Goal: Task Accomplishment & Management: Complete application form

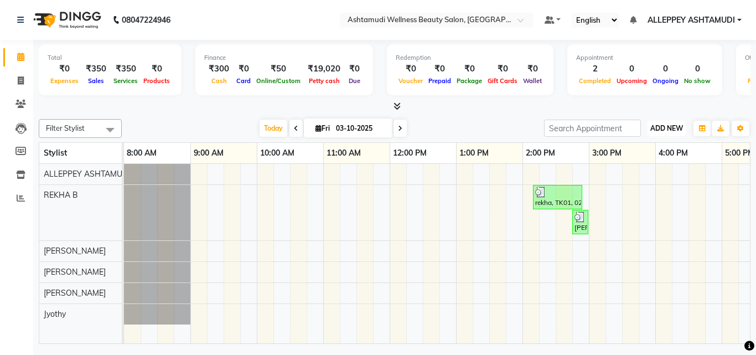
click at [654, 125] on span "ADD NEW" at bounding box center [666, 128] width 33 height 8
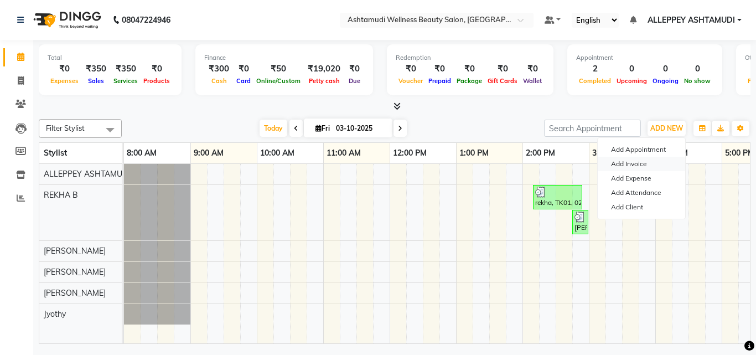
click at [630, 163] on link "Add Invoice" at bounding box center [641, 164] width 87 height 14
select select "service"
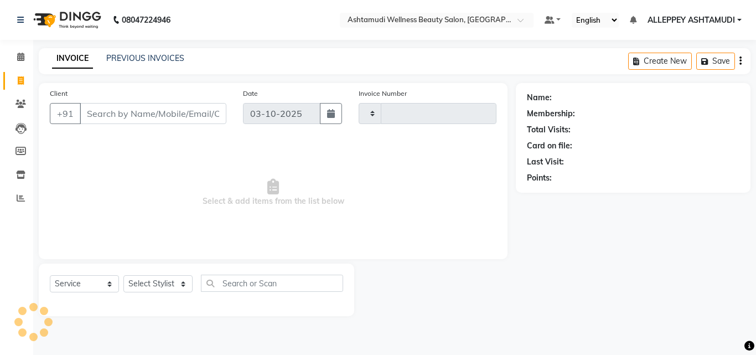
type input "1612"
select select "4626"
click at [145, 284] on select "Select Stylist ALLEPPEY ASHTAMUDI Jyothy [PERSON_NAME] [PERSON_NAME]" at bounding box center [157, 283] width 69 height 17
select select "57585"
click at [123, 275] on select "Select Stylist ALLEPPEY ASHTAMUDI Jyothy [PERSON_NAME] [PERSON_NAME]" at bounding box center [157, 283] width 69 height 17
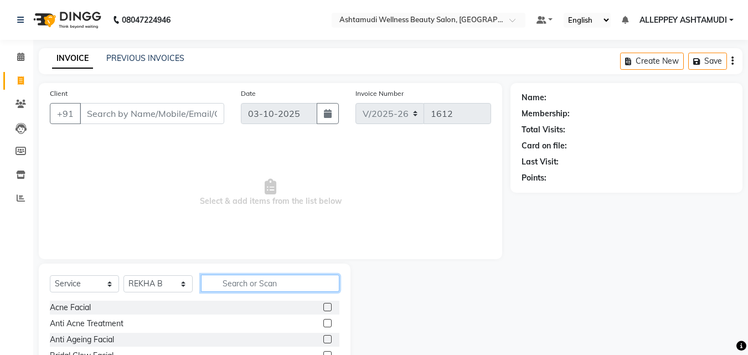
click at [235, 287] on input "text" at bounding box center [270, 283] width 138 height 17
type input "tan"
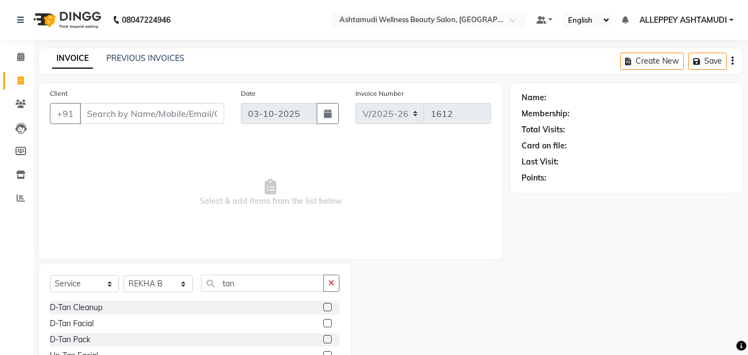
click at [326, 339] on label at bounding box center [327, 339] width 8 height 8
click at [326, 339] on input "checkbox" at bounding box center [326, 339] width 7 height 7
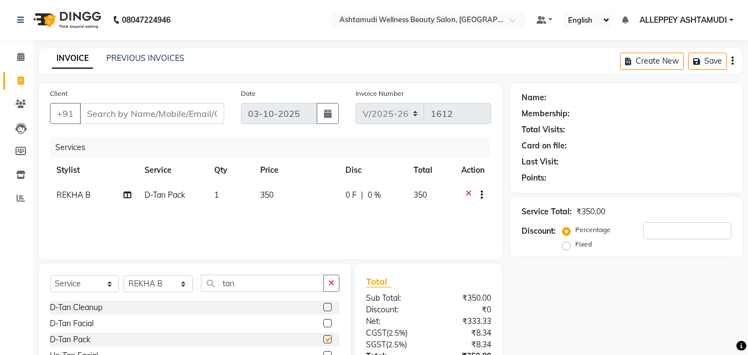
checkbox input "false"
click at [216, 192] on span "1" at bounding box center [216, 195] width 4 height 10
select select "57585"
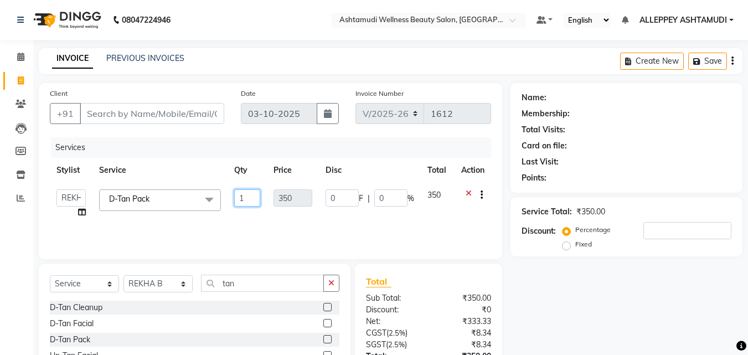
click at [245, 200] on input "1" at bounding box center [247, 197] width 27 height 17
type input "2"
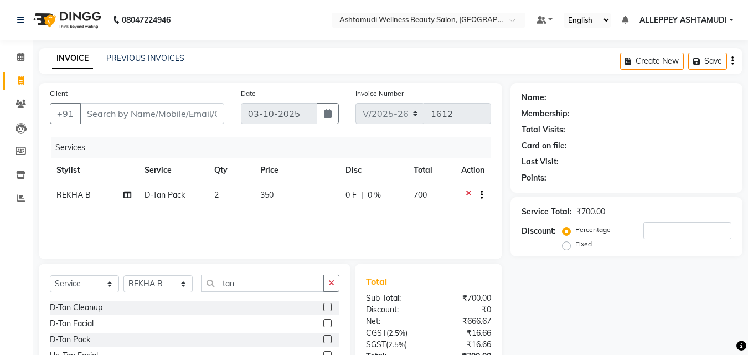
click at [246, 214] on div "Services Stylist Service Qty Price Disc Total Action [PERSON_NAME] Pack 2 350 0…" at bounding box center [270, 192] width 441 height 111
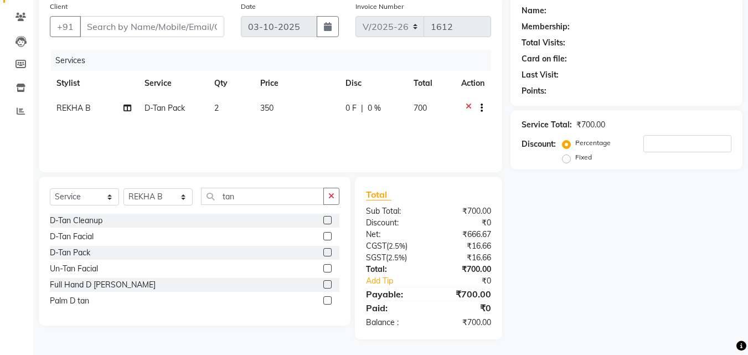
scroll to position [88, 0]
click at [332, 202] on button "button" at bounding box center [331, 195] width 16 height 17
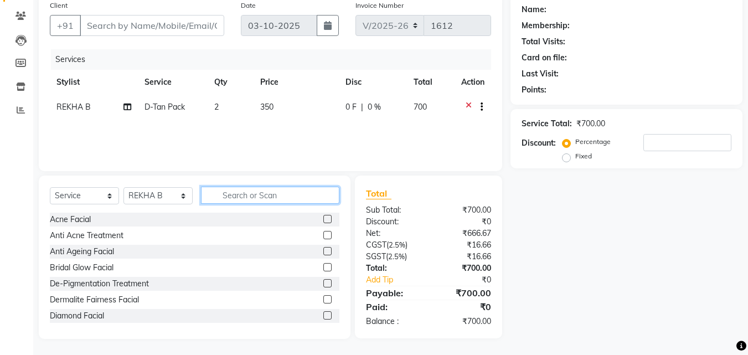
click at [298, 199] on input "text" at bounding box center [270, 195] width 138 height 17
type input "skin"
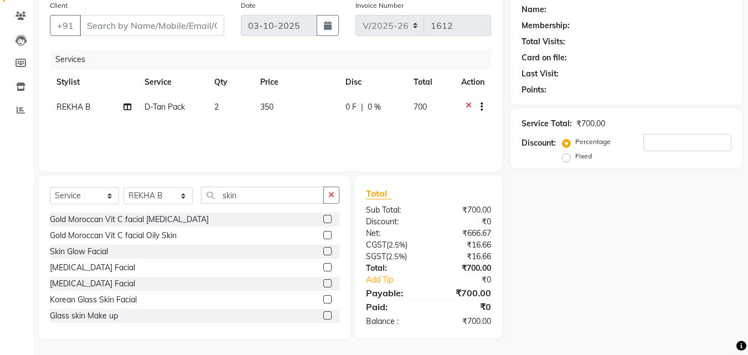
click at [323, 249] on label at bounding box center [327, 251] width 8 height 8
click at [323, 249] on input "checkbox" at bounding box center [326, 251] width 7 height 7
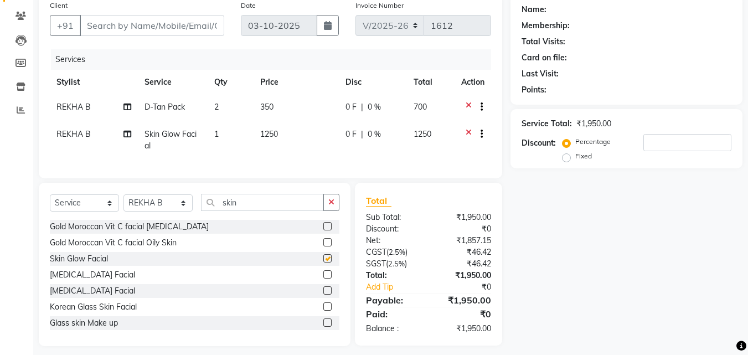
checkbox input "false"
click at [329, 206] on icon "button" at bounding box center [331, 202] width 6 height 8
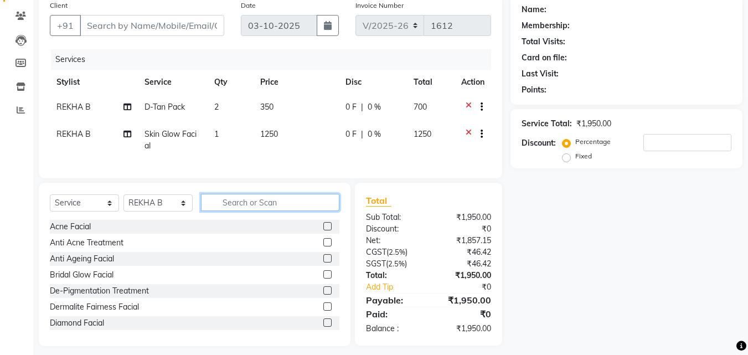
click at [319, 206] on input "text" at bounding box center [270, 202] width 138 height 17
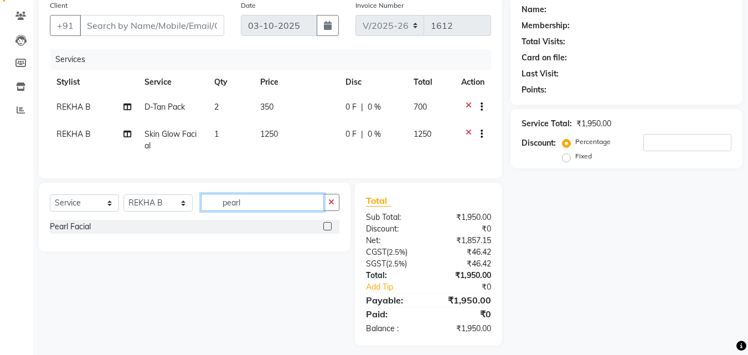
type input "pearl"
click at [328, 230] on label at bounding box center [327, 226] width 8 height 8
click at [328, 230] on input "checkbox" at bounding box center [326, 226] width 7 height 7
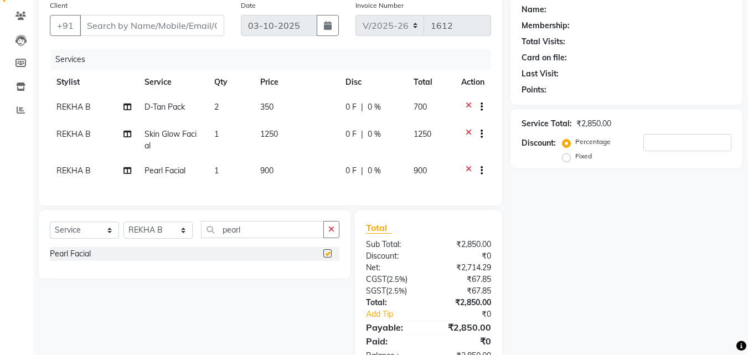
checkbox input "false"
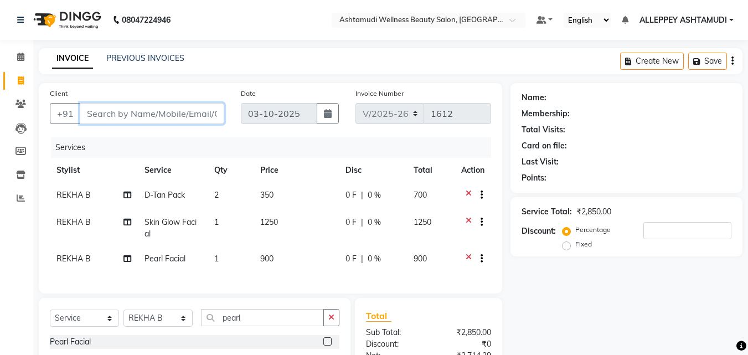
click at [211, 112] on input "Client" at bounding box center [152, 113] width 144 height 21
type input "9"
type input "0"
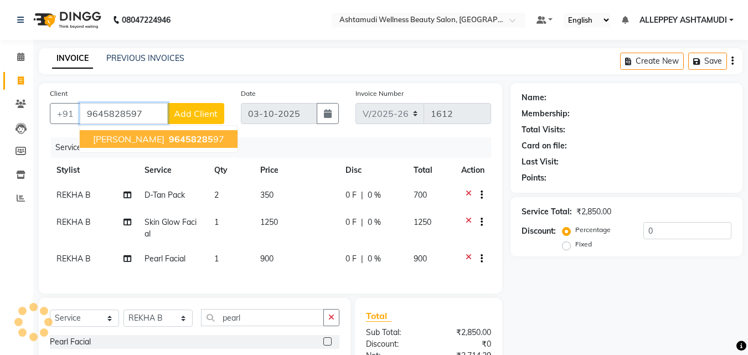
type input "9645828597"
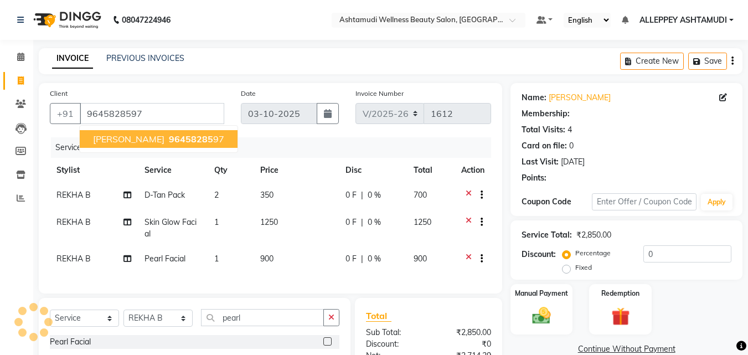
select select "1: Object"
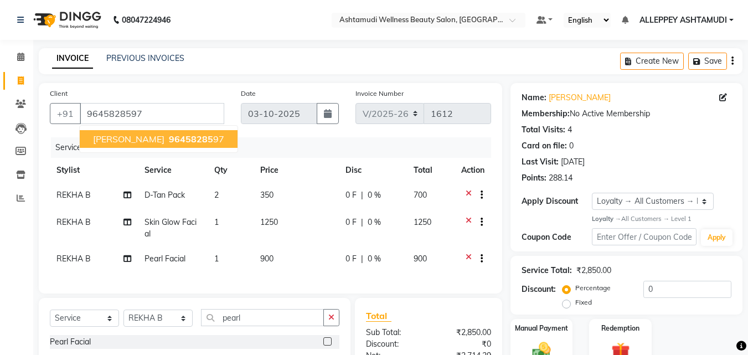
click at [169, 143] on span "96458285" at bounding box center [191, 138] width 44 height 11
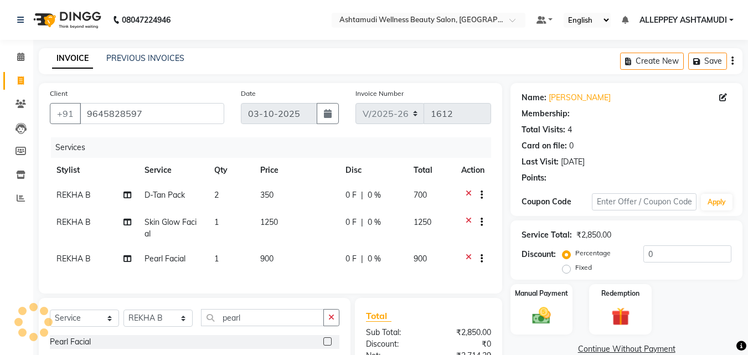
select select "1: Object"
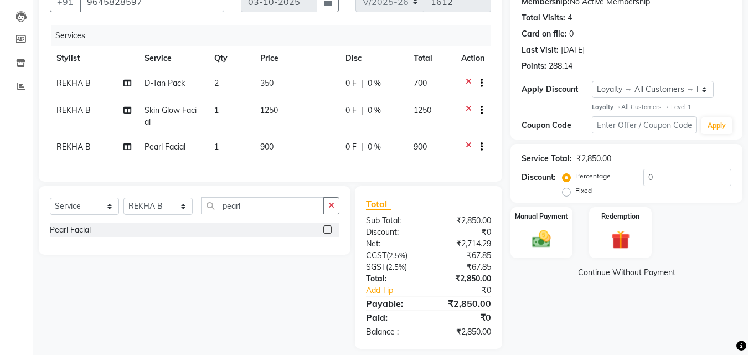
scroll to position [131, 0]
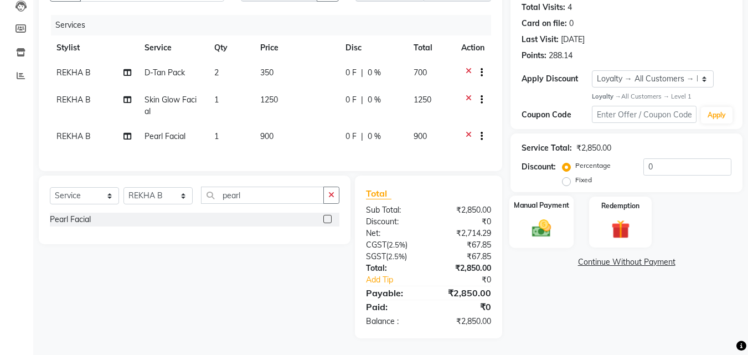
click at [548, 218] on img at bounding box center [541, 229] width 31 height 22
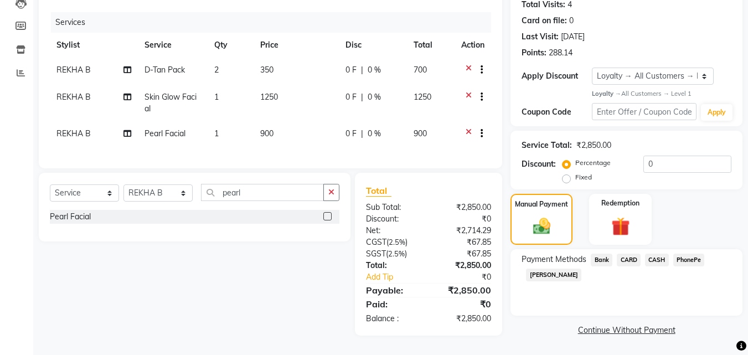
click at [655, 254] on span "CASH" at bounding box center [657, 260] width 24 height 13
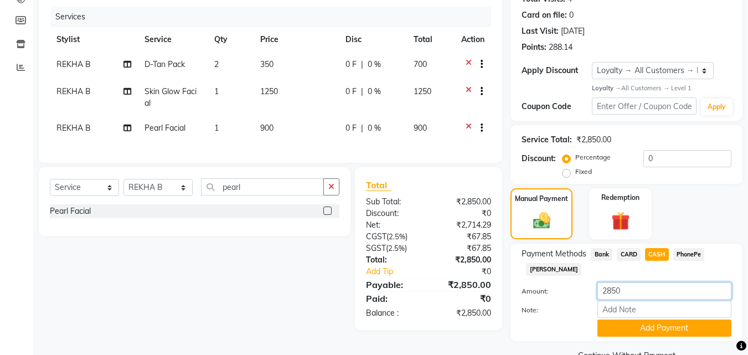
click at [632, 287] on input "2850" at bounding box center [664, 290] width 134 height 17
type input "2"
type input "2000"
click at [641, 311] on input "Note:" at bounding box center [664, 309] width 134 height 17
type input "[PERSON_NAME]"
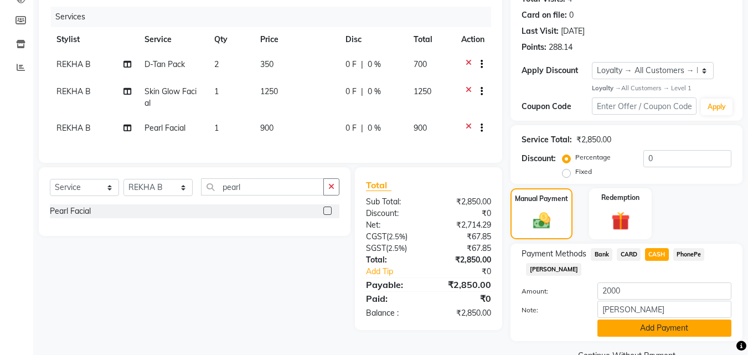
click at [692, 321] on button "Add Payment" at bounding box center [664, 327] width 134 height 17
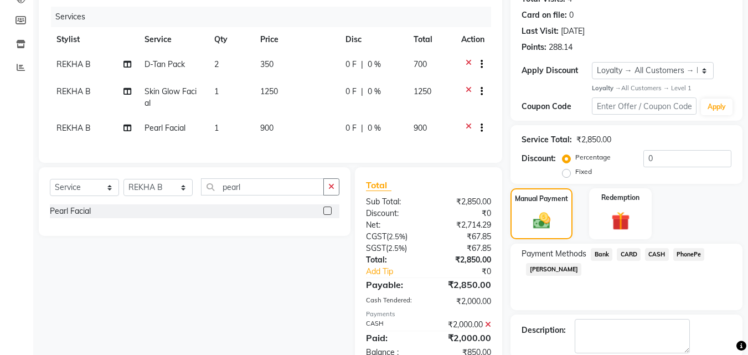
click at [690, 250] on span "PhonePe" at bounding box center [689, 254] width 32 height 13
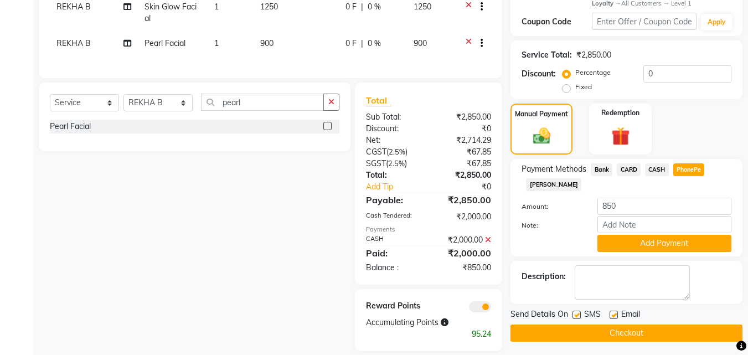
scroll to position [236, 0]
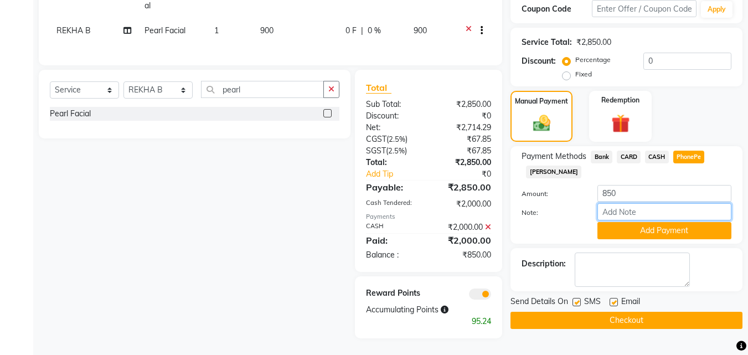
click at [669, 204] on input "Note:" at bounding box center [664, 211] width 134 height 17
type input "[PERSON_NAME]"
click at [696, 222] on button "Add Payment" at bounding box center [664, 230] width 134 height 17
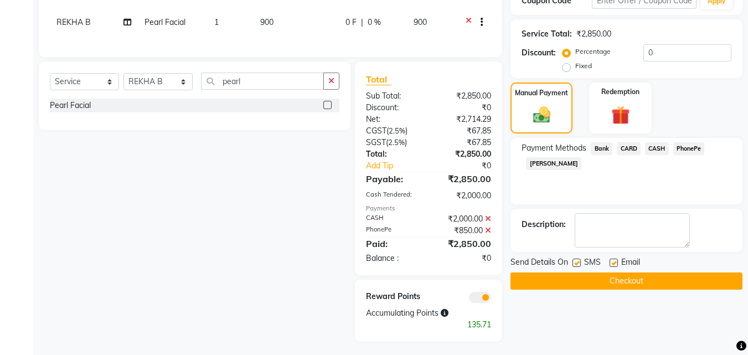
click at [681, 277] on button "Checkout" at bounding box center [626, 280] width 232 height 17
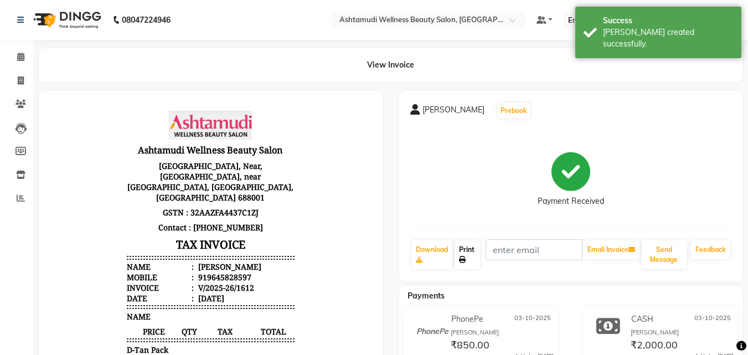
click at [470, 247] on link "Print" at bounding box center [466, 254] width 25 height 29
